Goal: Information Seeking & Learning: Understand process/instructions

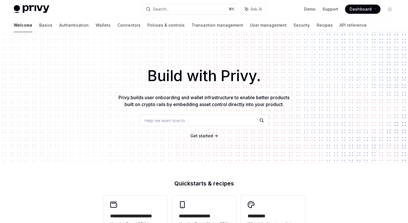
click at [200, 121] on div "Help me learn how to…" at bounding box center [204, 119] width 129 height 11
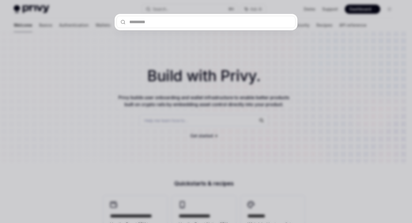
click at [255, 54] on div at bounding box center [206, 111] width 412 height 223
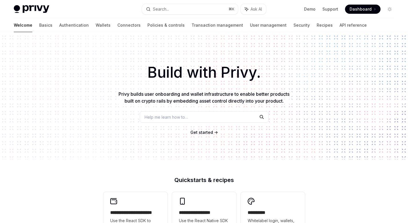
scroll to position [40, 0]
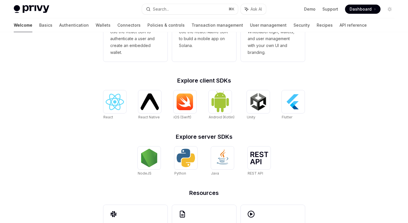
scroll to position [89, 0]
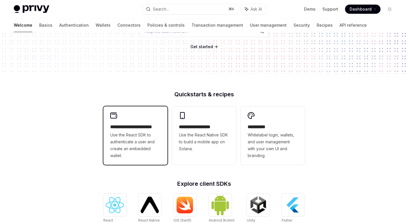
click at [128, 136] on span "Use the React SDK to authenticate a user and create an embedded wallet." at bounding box center [135, 144] width 50 height 27
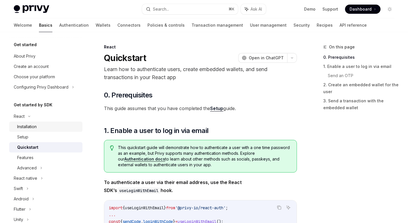
scroll to position [133, 0]
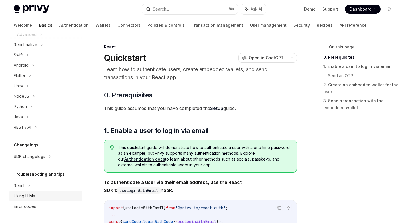
click at [35, 194] on div "Using LLMs" at bounding box center [24, 195] width 21 height 7
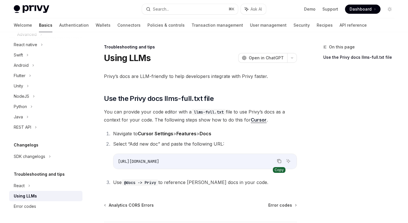
click at [280, 161] on icon "Copy the contents from the code block" at bounding box center [279, 161] width 5 height 5
click at [270, 60] on span "Open in ChatGPT" at bounding box center [266, 58] width 35 height 6
click at [280, 162] on icon "Copy the contents from the code block" at bounding box center [279, 161] width 5 height 5
click at [314, 133] on div "On this page Use the Privy docs llms-full.txt file" at bounding box center [355, 133] width 87 height 179
click at [279, 161] on icon "Copy the contents from the code block" at bounding box center [279, 161] width 5 height 5
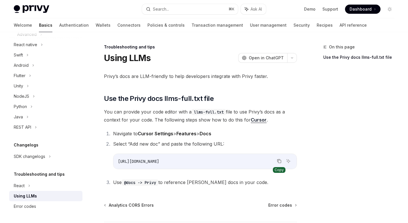
click at [280, 161] on icon "Copy the contents from the code block" at bounding box center [279, 161] width 5 height 5
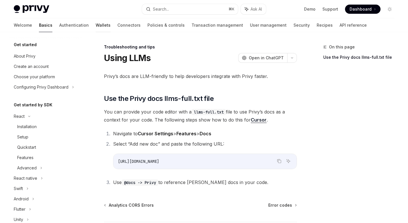
click at [96, 27] on link "Wallets" at bounding box center [103, 25] width 15 height 14
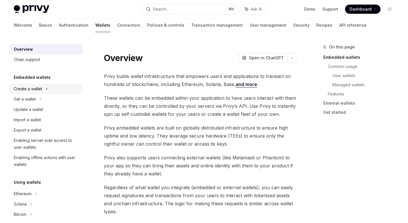
click at [40, 89] on div "Create a wallet" at bounding box center [28, 88] width 28 height 7
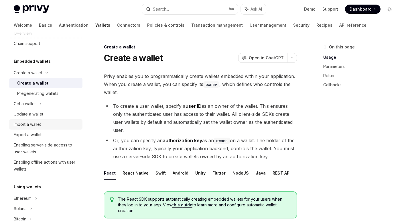
scroll to position [18, 0]
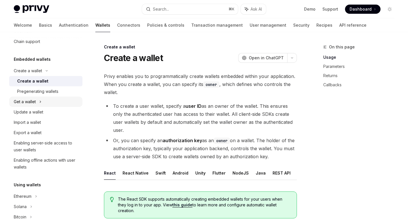
click at [37, 102] on div "Get a wallet" at bounding box center [45, 101] width 73 height 10
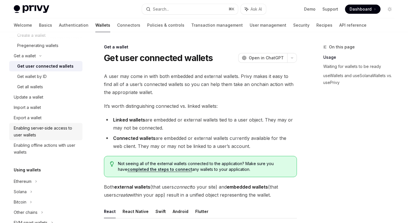
scroll to position [64, 0]
click at [49, 129] on div "Enabling server-side access to user wallets" at bounding box center [46, 131] width 65 height 14
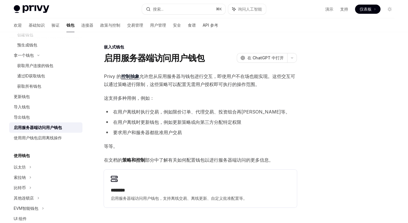
click at [182, 76] on font "允许您从应用服务器与钱包进行交互，即使用户不在场也能实现。这些交互可以通过策略进行限制，这些策略可以配置无需用户授权即可执行的操作范围。" at bounding box center [199, 80] width 191 height 14
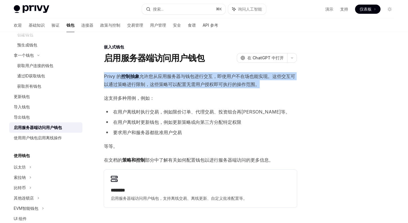
click at [182, 76] on font "允许您从应用服务器与钱包进行交互，即使用户不在场也能实现。这些交互可以通过策略进行限制，这些策略可以配置无需用户授权即可执行的操作范围。" at bounding box center [199, 80] width 191 height 14
click at [232, 76] on font "允许您从应用服务器与钱包进行交互，即使用户不在场也能实现。这些交互可以通过策略进行限制，这些策略可以配置无需用户授权即可执行的操作范围。" at bounding box center [199, 80] width 191 height 14
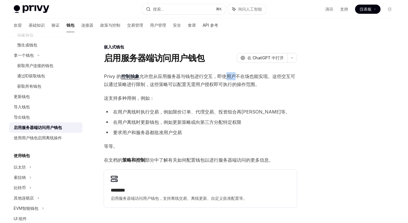
click at [232, 76] on font "允许您从应用服务器与钱包进行交互，即使用户不在场也能实现。这些交互可以通过策略进行限制，这些策略可以配置无需用户授权即可执行的操作范围。" at bounding box center [199, 80] width 191 height 14
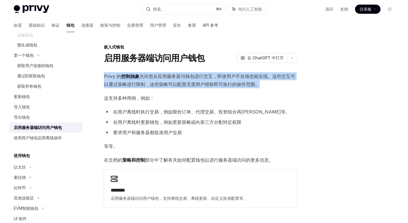
click at [232, 76] on font "允许您从应用服务器与钱包进行交互，即使用户不在场也能实现。这些交互可以通过策略进行限制，这些策略可以配置无需用户授权即可执行的操作范围。" at bounding box center [199, 80] width 191 height 14
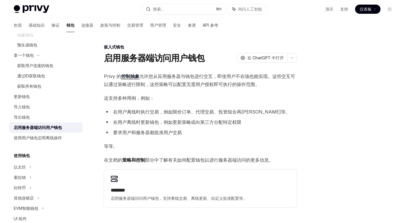
click at [143, 98] on font "这支持多种用例，例如：" at bounding box center [129, 98] width 50 height 6
click at [139, 112] on font "在用户离线时执行交易，例如限价订单、代理交易、投资组合再平衡等。" at bounding box center [201, 112] width 177 height 6
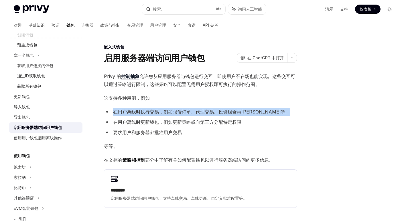
click at [139, 112] on font "在用户离线时执行交易，例如限价订单、代理交易、投资组合再平衡等。" at bounding box center [201, 112] width 177 height 6
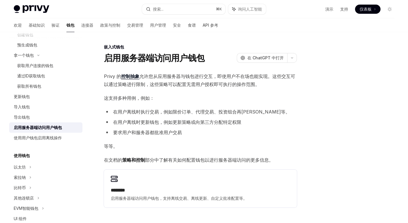
click at [157, 118] on li "在用户离线时更新钱包，例如更新策略或向第三方分配特定权限" at bounding box center [200, 122] width 193 height 8
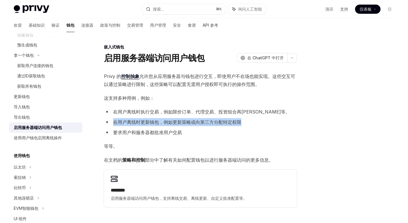
click at [157, 118] on li "在用户离线时更新钱包，例如更新策略或向第三方分配特定权限" at bounding box center [200, 122] width 193 height 8
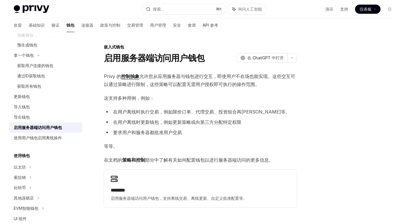
click at [147, 132] on font "要求用户和服务器都批准用户交易" at bounding box center [147, 132] width 69 height 6
click at [227, 102] on span "这支持多种用例，例如：" at bounding box center [200, 98] width 193 height 8
click at [39, 139] on font "使用用户钱包启用离线操作" at bounding box center [38, 137] width 48 height 5
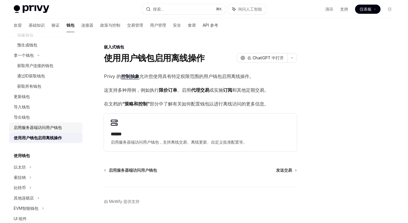
click at [38, 130] on font "启用服务器端访问用户钱包" at bounding box center [38, 127] width 48 height 5
type textarea "*"
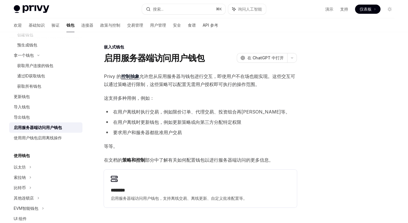
click at [133, 159] on font "策略和控制" at bounding box center [133, 160] width 23 height 6
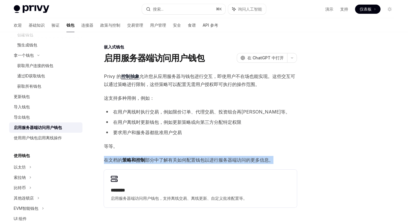
click at [133, 159] on font "策略和控制" at bounding box center [133, 160] width 23 height 6
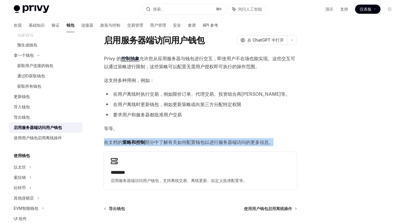
scroll to position [25, 0]
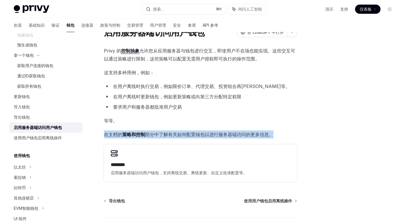
click at [132, 135] on font "策略和控制" at bounding box center [133, 134] width 23 height 6
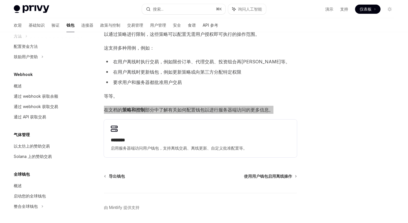
scroll to position [310, 0]
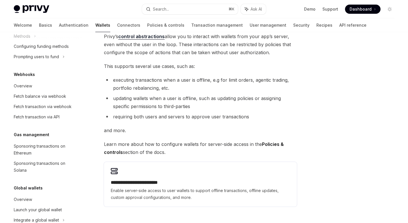
click at [170, 117] on li "requiring both users and servers to approve user transactions" at bounding box center [200, 116] width 193 height 8
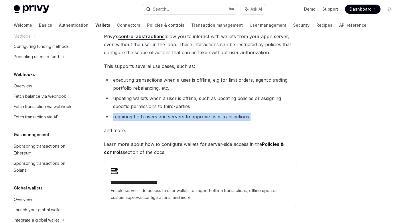
click at [170, 117] on li "requiring both users and servers to approve user transactions" at bounding box center [200, 116] width 193 height 8
copy div "requiring both users and servers to approve user transactions"
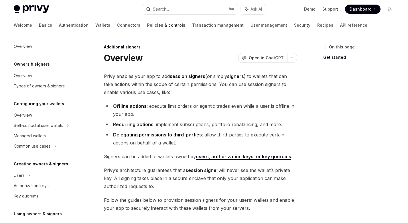
scroll to position [129, 0]
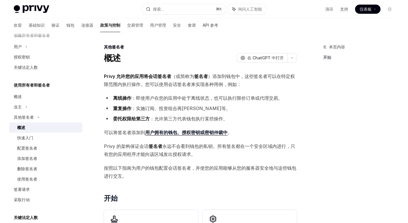
click at [259, 120] on li "委托权限给第三方 ：允许第三方代表钱包执行某些操作。" at bounding box center [200, 118] width 193 height 8
click at [220, 99] on font "：即使用户在您的应用中处于离线状态，也可以执行限价订单或代理交易。" at bounding box center [206, 98] width 151 height 6
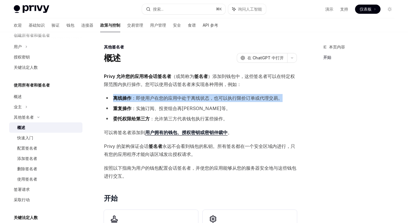
click at [220, 99] on font "：即使用户在您的应用中处于离线状态，也可以执行限价订单或代理交易。" at bounding box center [206, 98] width 151 height 6
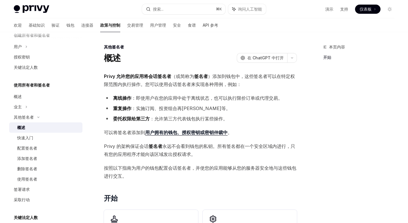
click at [276, 106] on li "重复操作 ：实施订阅、投资组合再平衡等。" at bounding box center [200, 108] width 193 height 8
click at [260, 98] on font "：即使用户在您的应用中处于离线状态，也可以执行限价订单或代理交易。" at bounding box center [206, 98] width 151 height 6
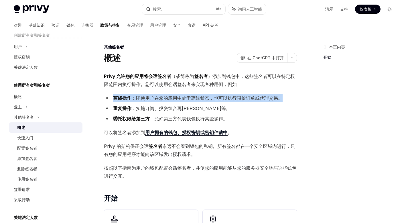
click at [260, 98] on font "：即使用户在您的应用中处于离线状态，也可以执行限价订单或代理交易。" at bounding box center [206, 98] width 151 height 6
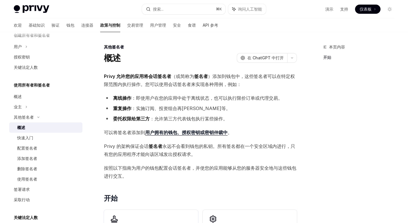
click at [215, 121] on li "委托权限给第三方 ：允许第三方代表钱包执行某些操作。" at bounding box center [200, 118] width 193 height 8
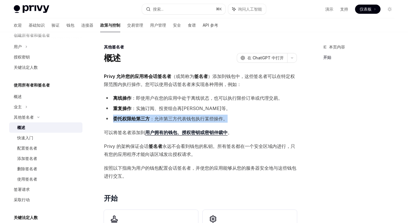
click at [215, 121] on li "委托权限给第三方 ：允许第三方代表钱包执行某些操作。" at bounding box center [200, 118] width 193 height 8
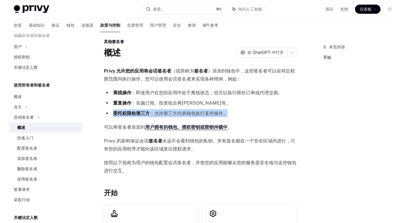
scroll to position [11, 0]
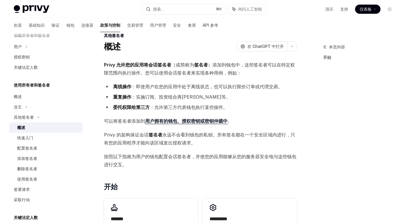
click at [250, 122] on span "可以将签名者添加到 用户拥有的钱包、授权密钥或密钥仲裁中 。" at bounding box center [200, 121] width 193 height 8
click at [204, 133] on font "永远不会看到钱包的私钥。所有签名都在一个安全区域内进行，只有您的应用程序才能向该区域发出授权请求。" at bounding box center [199, 139] width 191 height 14
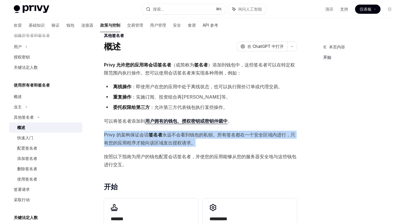
click at [204, 133] on font "永远不会看到钱包的私钥。所有签名都在一个安全区域内进行，只有您的应用程序才能向该区域发出授权请求。" at bounding box center [199, 139] width 191 height 14
click at [230, 137] on span "Privy 的架构保证会话 签名者 永远不会看到钱包的私钥。所有签名都在一个安全区域内进行，只有您的应用程序才能向该区域发出授权请求。" at bounding box center [200, 139] width 193 height 16
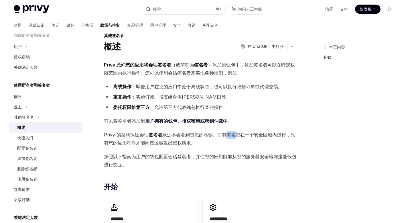
click at [230, 137] on span "Privy 的架构保证会话 签名者 永远不会看到钱包的私钥。所有签名都在一个安全区域内进行，只有您的应用程序才能向该区域发出授权请求。" at bounding box center [200, 139] width 193 height 16
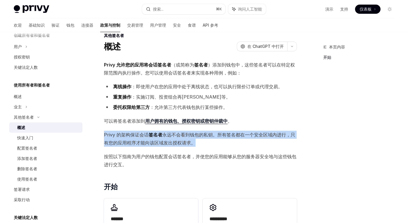
click at [230, 137] on span "Privy 的架构保证会话 签名者 永远不会看到钱包的私钥。所有签名都在一个安全区域内进行，只有您的应用程序才能向该区域发出授权请求。" at bounding box center [200, 139] width 193 height 16
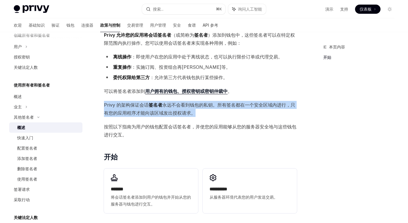
scroll to position [50, 0]
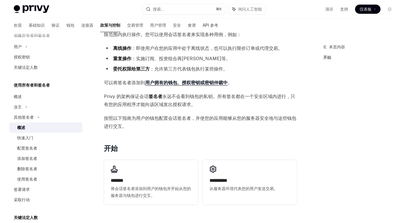
click at [199, 118] on font "按照以下指南为用户的钱包配置会话签名者，并使您的应用能够从您的服务器安全地与这些钱包进行交互。" at bounding box center [200, 122] width 192 height 14
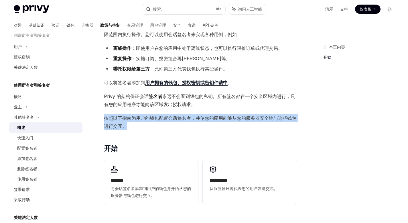
click at [199, 118] on font "按照以下指南为用户的钱包配置会话签名者，并使您的应用能够从您的服务器安全地与这些钱包进行交互。" at bounding box center [200, 122] width 192 height 14
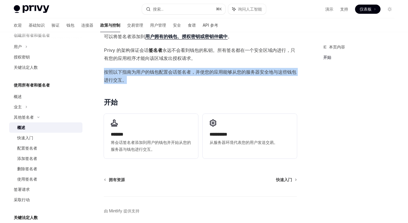
scroll to position [0, 0]
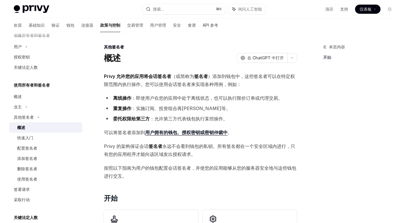
click at [177, 49] on div "其他签名者" at bounding box center [200, 47] width 193 height 6
click at [273, 76] on font "到钱包中，这些签名者可以在特定权限范围内执行操作。您可以使用会话签名者来实现各种用例，例如：" at bounding box center [199, 80] width 191 height 14
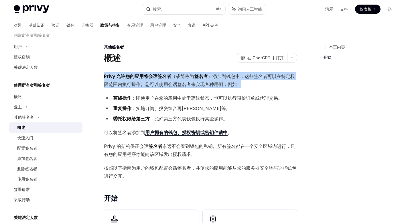
click at [273, 76] on font "到钱包中，这些签名者可以在特定权限范围内执行操作。您可以使用会话签名者来实现各种用例，例如：" at bounding box center [199, 80] width 191 height 14
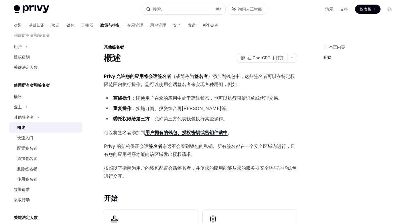
click at [222, 98] on font "：即使用户在您的应用中处于离线状态，也可以执行限价订单或代理交易。" at bounding box center [206, 98] width 151 height 6
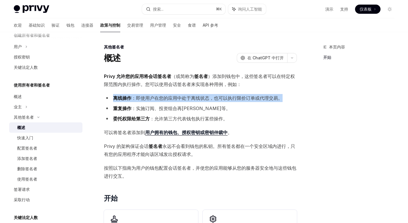
click at [222, 98] on font "：即使用户在您的应用中处于离线状态，也可以执行限价订单或代理交易。" at bounding box center [206, 98] width 151 height 6
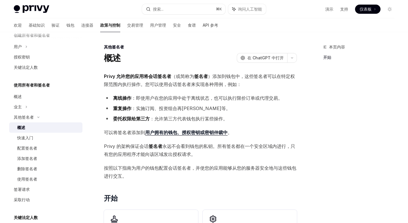
click at [196, 108] on font "：实施订阅、投资组合再平衡等。" at bounding box center [180, 108] width 99 height 6
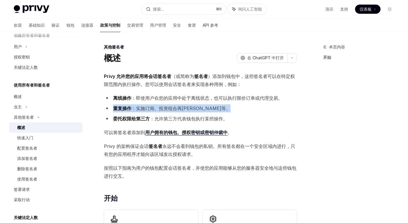
click at [196, 108] on font "：实施订阅、投资组合再平衡等。" at bounding box center [180, 108] width 99 height 6
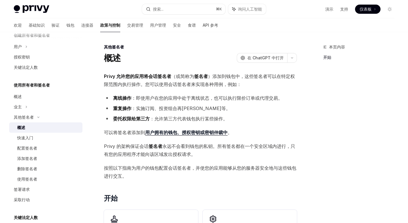
click at [244, 118] on li "委托权限给第三方 ：允许第三方代表钱包执行某些操作。" at bounding box center [200, 118] width 193 height 8
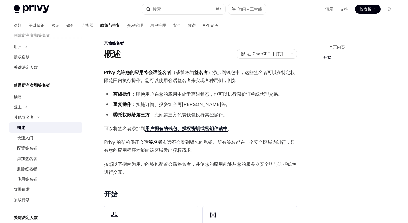
scroll to position [7, 0]
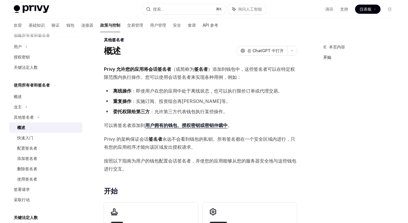
click at [279, 123] on span "可以将签名者添加到 用户拥有的钱包、授权密钥或密钥仲裁中 。" at bounding box center [200, 125] width 193 height 8
click at [261, 125] on span "可以将签名者添加到 用户拥有的钱包、授权密钥或密钥仲裁中 。" at bounding box center [200, 125] width 193 height 8
click at [149, 137] on font "签名者" at bounding box center [156, 139] width 14 height 6
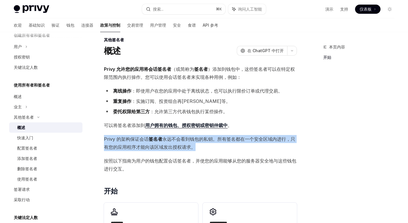
click at [149, 137] on font "签名者" at bounding box center [156, 139] width 14 height 6
click at [239, 149] on span "Privy 的架构保证会话 签名者 永远不会看到钱包的私钥。所有签名都在一个安全区域内进行，只有您的应用程序才能向该区域发出授权请求。" at bounding box center [200, 143] width 193 height 16
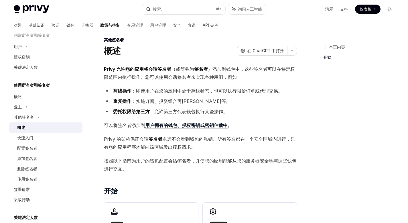
click at [239, 149] on span "Privy 的架构保证会话 签名者 永远不会看到钱包的私钥。所有签名都在一个安全区域内进行，只有您的应用程序才能向该区域发出授权请求。" at bounding box center [200, 143] width 193 height 16
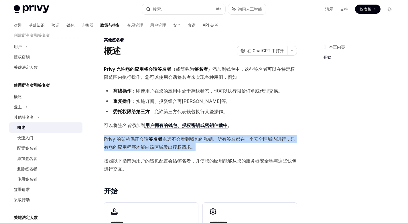
click at [239, 149] on span "Privy 的架构保证会话 签名者 永远不会看到钱包的私钥。所有签名都在一个安全区域内进行，只有您的应用程序才能向该区域发出授权请求。" at bounding box center [200, 143] width 193 height 16
click at [240, 149] on span "Privy 的架构保证会话 签名者 永远不会看到钱包的私钥。所有签名都在一个安全区域内进行，只有您的应用程序才能向该区域发出授权请求。" at bounding box center [200, 143] width 193 height 16
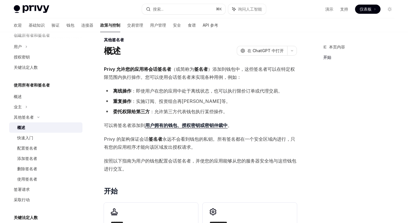
click at [240, 149] on span "Privy 的架构保证会话 签名者 永远不会看到钱包的私钥。所有签名都在一个安全区域内进行，只有您的应用程序才能向该区域发出授权请求。" at bounding box center [200, 143] width 193 height 16
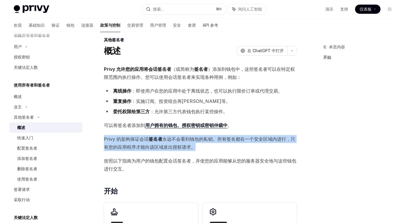
click at [240, 149] on span "Privy 的架构保证会话 签名者 永远不会看到钱包的私钥。所有签名都在一个安全区域内进行，只有您的应用程序才能向该区域发出授权请求。" at bounding box center [200, 143] width 193 height 16
click at [118, 139] on font "Privy 的架构保证会话" at bounding box center [126, 139] width 45 height 6
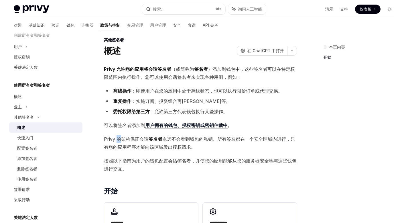
click at [118, 139] on font "Privy 的架构保证会话" at bounding box center [126, 139] width 45 height 6
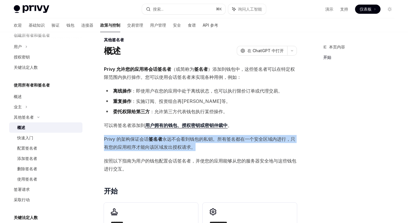
click at [118, 139] on font "Privy 的架构保证会话" at bounding box center [126, 139] width 45 height 6
click at [168, 139] on font "永远不会看到钱包的私钥。所有签名都在一个安全区域内进行，只有您的应用程序才能向该区域发出授权请求。" at bounding box center [199, 143] width 191 height 14
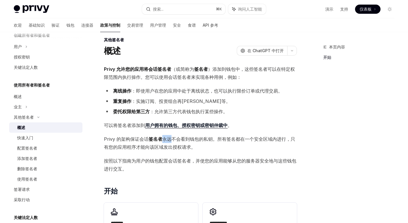
click at [168, 139] on font "永远不会看到钱包的私钥。所有签名都在一个安全区域内进行，只有您的应用程序才能向该区域发出授权请求。" at bounding box center [199, 143] width 191 height 14
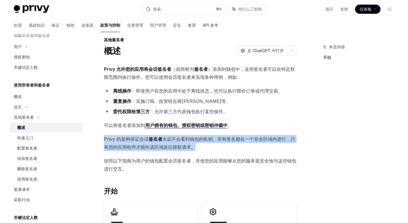
click at [168, 139] on font "永远不会看到钱包的私钥。所有签名都在一个安全区域内进行，只有您的应用程序才能向该区域发出授权请求。" at bounding box center [199, 143] width 191 height 14
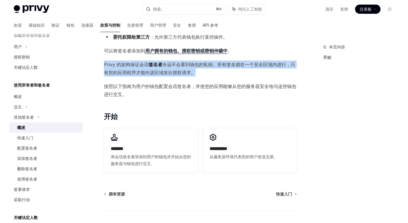
scroll to position [82, 0]
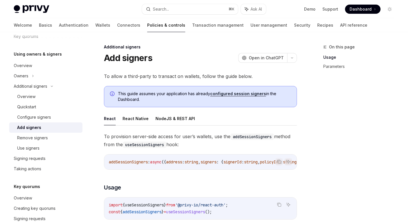
type textarea "*"
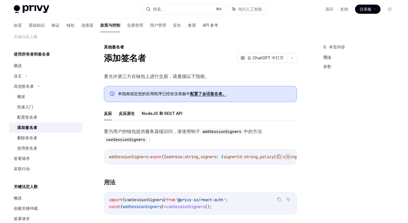
click at [325, 137] on div "本页内容 用法 参数" at bounding box center [355, 133] width 87 height 179
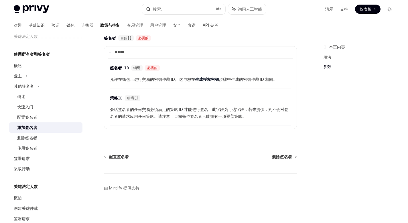
scroll to position [282, 0]
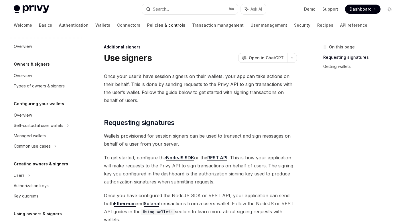
scroll to position [180, 0]
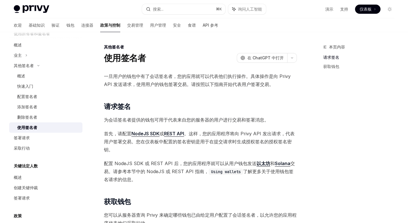
click at [161, 76] on font "一旦用户的钱包中有了会话签名者，您的应用就可以代表他们执行操作。具体操作是向 Privy API 发送请求，使用用户的钱包签署交易。请按照以下指南开始代表用户…" at bounding box center [197, 80] width 187 height 14
click at [161, 77] on font "一旦用户的钱包中有了会话签名者，您的应用就可以代表他们执行操作。具体操作是向 Privy API 发送请求，使用用户的钱包签署交易。请按照以下指南开始代表用户…" at bounding box center [197, 80] width 187 height 14
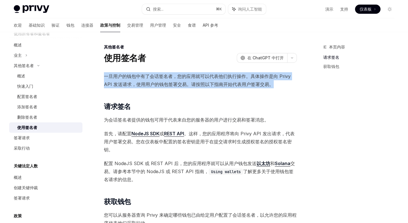
click at [161, 77] on font "一旦用户的钱包中有了会话签名者，您的应用就可以代表他们执行操作。具体操作是向 Privy API 发送请求，使用用户的钱包签署交易。请按照以下指南开始代表用户…" at bounding box center [197, 80] width 187 height 14
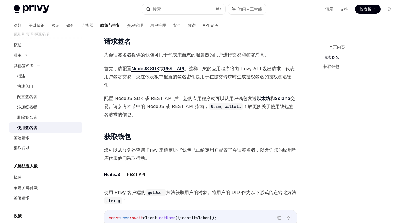
scroll to position [72, 0]
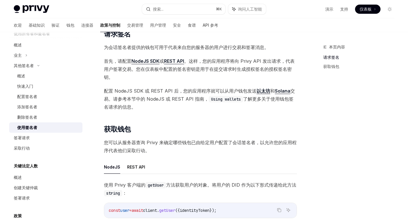
click at [232, 122] on div "一旦用户的钱包中有了会话签名者，您的应用就可以代表他们执行操作。具体操作是向 Privy API 发送请求，使用用户的钱包签署交易。请按照以下指南开始代表用户…" at bounding box center [200, 173] width 193 height 347
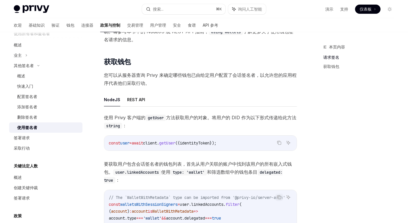
scroll to position [147, 0]
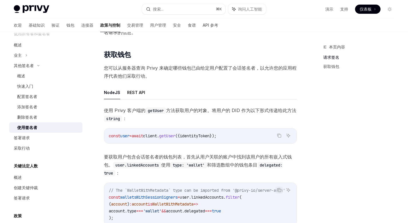
click at [232, 114] on span "使用 Privy 客户端的 getUser 方法获取用户的对象。将用户的 DID 作为以下形式传递给此方法 string ：" at bounding box center [200, 114] width 193 height 16
click at [232, 112] on font "方法获取用户的对象。将用户的 DID 作为以下形式传递给此方法" at bounding box center [231, 110] width 130 height 6
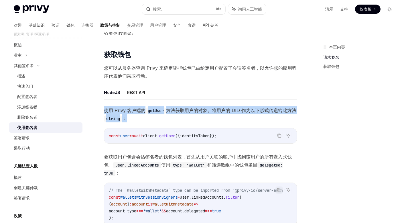
click at [232, 112] on font "方法获取用户的对象。将用户的 DID 作为以下形式传递给此方法" at bounding box center [231, 110] width 130 height 6
click at [230, 119] on span "使用 Privy 客户端的 getUser 方法获取用户的对象。将用户的 DID 作为以下形式传递给此方法 string ：" at bounding box center [200, 114] width 193 height 16
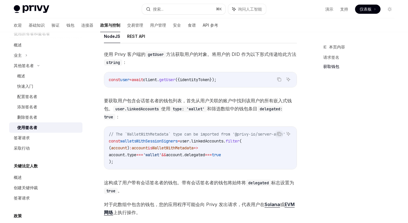
scroll to position [213, 0]
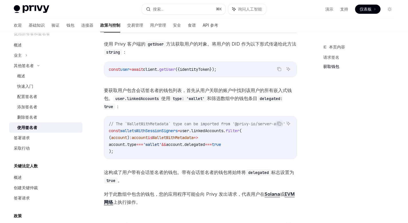
click at [235, 92] on font "要获取用户包含会话签名者的钱包列表，首先从用户关联的账户中找到该用户的所有嵌入式钱包。" at bounding box center [198, 94] width 188 height 14
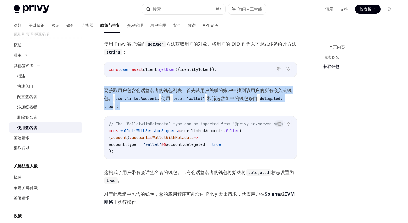
click at [235, 92] on font "要获取用户包含会话签名者的钱包列表，首先从用户关联的账户中找到该用户的所有嵌入式钱包。" at bounding box center [198, 94] width 188 height 14
click at [238, 108] on span "要获取用户包含会话签名者的钱包列表，首先从用户关联的账户中找到该用户的所有嵌入式钱包。 user.linkedAccounts 使用 type: 'walle…" at bounding box center [200, 98] width 193 height 24
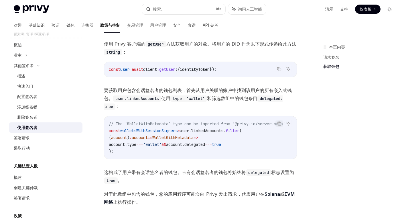
click at [238, 108] on span "要获取用户包含会话签名者的钱包列表，首先从用户关联的账户中找到该用户的所有嵌入式钱包。 user.linkedAccounts 使用 type: 'walle…" at bounding box center [200, 98] width 193 height 24
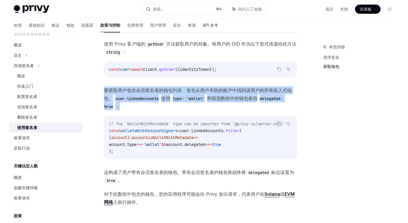
click at [238, 108] on span "要获取用户包含会话签名者的钱包列表，首先从用户关联的账户中找到该用户的所有嵌入式钱包。 user.linkedAccounts 使用 type: 'walle…" at bounding box center [200, 98] width 193 height 24
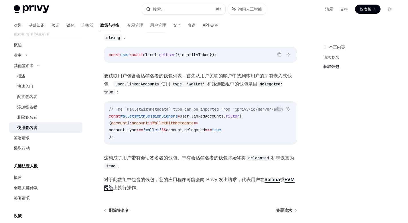
scroll to position [242, 0]
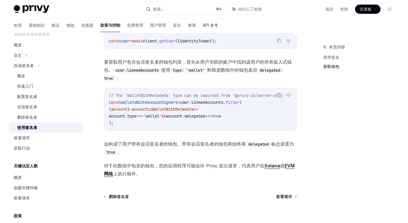
click at [224, 108] on code "// The `WalletWithMetadata` type can be imported from '@privy-io/server-auth' c…" at bounding box center [204, 109] width 190 height 34
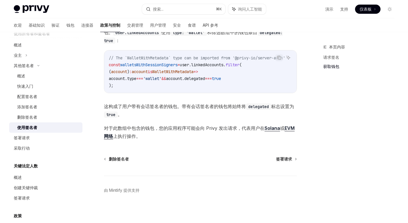
scroll to position [279, 0]
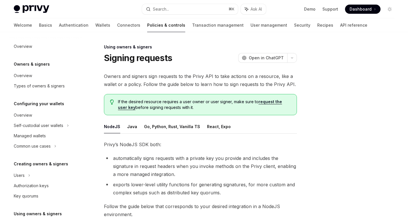
scroll to position [129, 0]
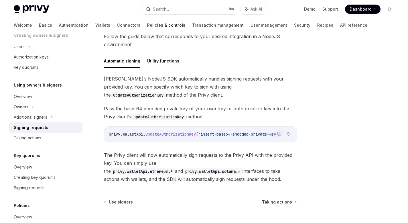
scroll to position [204, 0]
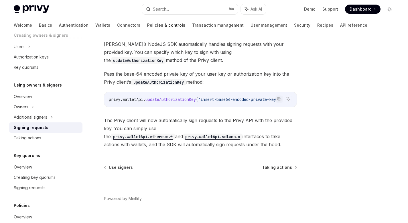
click at [304, 103] on div "Using owners & signers Signing requests OpenAI Open in ChatGPT OpenAI Open in C…" at bounding box center [204, 31] width 390 height 406
click at [325, 114] on div at bounding box center [355, 133] width 87 height 179
click at [331, 121] on div at bounding box center [355, 133] width 87 height 179
click at [332, 121] on div at bounding box center [355, 133] width 87 height 179
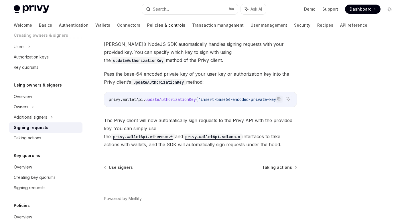
click at [332, 121] on div at bounding box center [355, 133] width 87 height 179
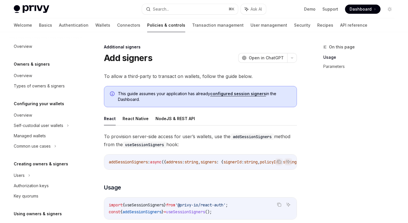
scroll to position [159, 0]
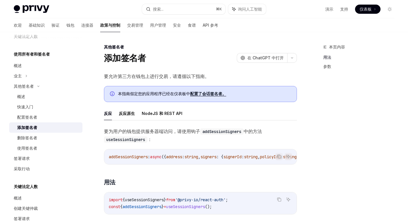
type textarea "*"
click at [187, 54] on div "添加签名者 [PERSON_NAME] 在 ChatGPT 中打开" at bounding box center [200, 58] width 193 height 10
click at [163, 74] on font "要允许第三方在钱包上进行交易，请遵循以下指南。" at bounding box center [156, 76] width 105 height 6
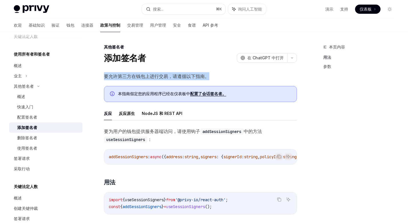
click at [163, 74] on font "要允许第三方在钱包上进行交易，请遵循以下指南。" at bounding box center [156, 76] width 105 height 6
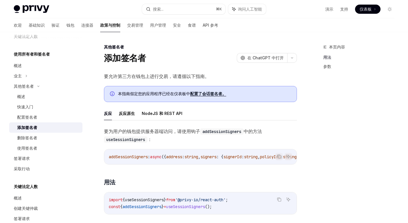
click at [148, 131] on font "要为用户的钱包提供服务器端访问，请使用钩子" at bounding box center [152, 131] width 96 height 6
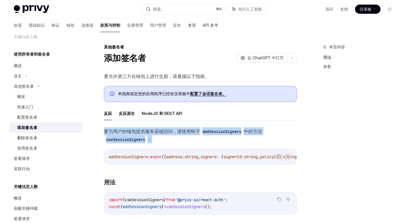
click at [148, 131] on font "要为用户的钱包提供服务器端访问，请使用钩子" at bounding box center [152, 131] width 96 height 6
click at [174, 137] on span "要为用户的钱包提供服务器端访问，请使用钩子 addSessionSigners 中的方法 useSessionSigners ：" at bounding box center [200, 135] width 193 height 16
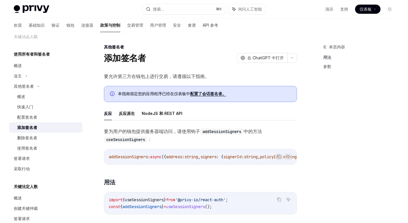
click at [174, 137] on span "要为用户的钱包提供服务器端访问，请使用钩子 addSessionSigners 中的方法 useSessionSigners ：" at bounding box center [200, 135] width 193 height 16
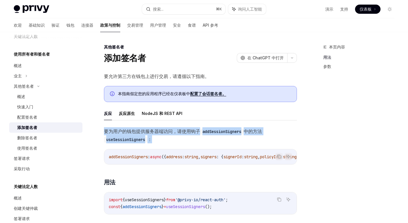
click at [174, 137] on span "要为用户的钱包提供服务器端访问，请使用钩子 addSessionSigners 中的方法 useSessionSigners ：" at bounding box center [200, 135] width 193 height 16
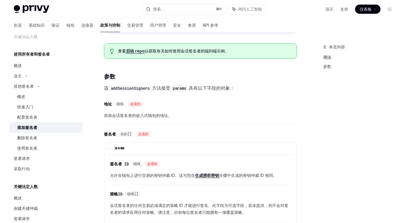
scroll to position [181, 0]
